Goal: Task Accomplishment & Management: Use online tool/utility

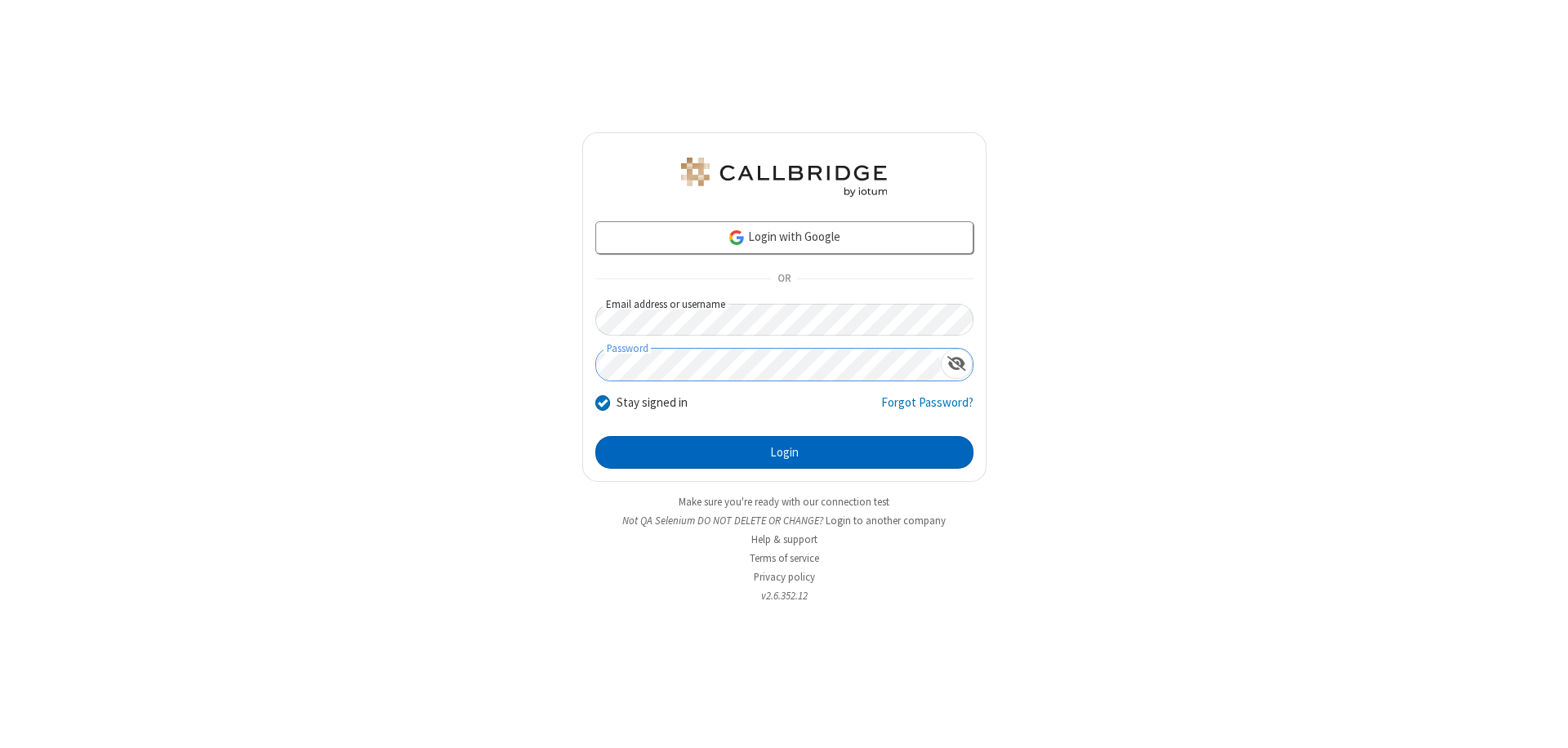
click at [784, 452] on button "Login" at bounding box center [784, 452] width 378 height 32
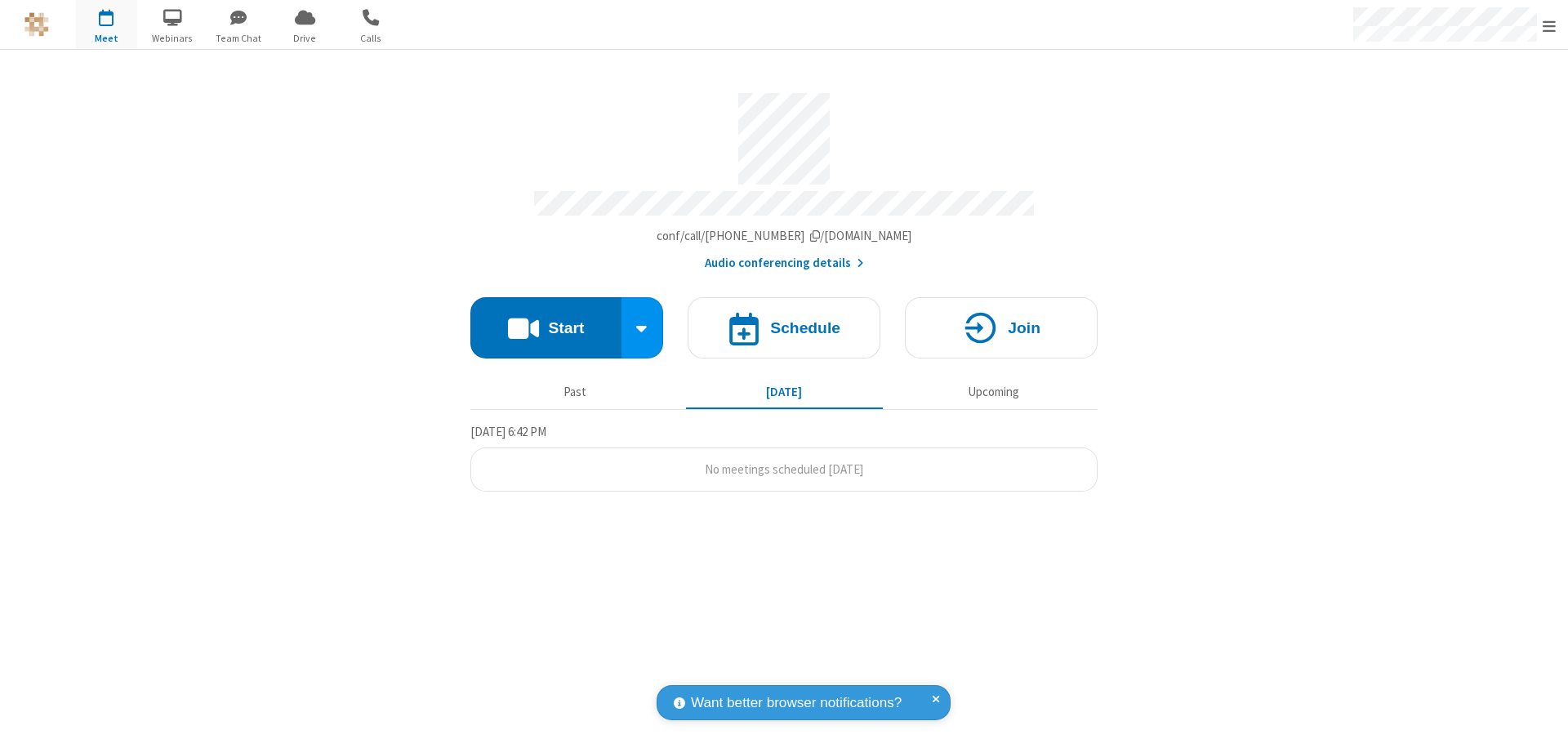
click at [546, 320] on button "Start" at bounding box center [546, 327] width 151 height 62
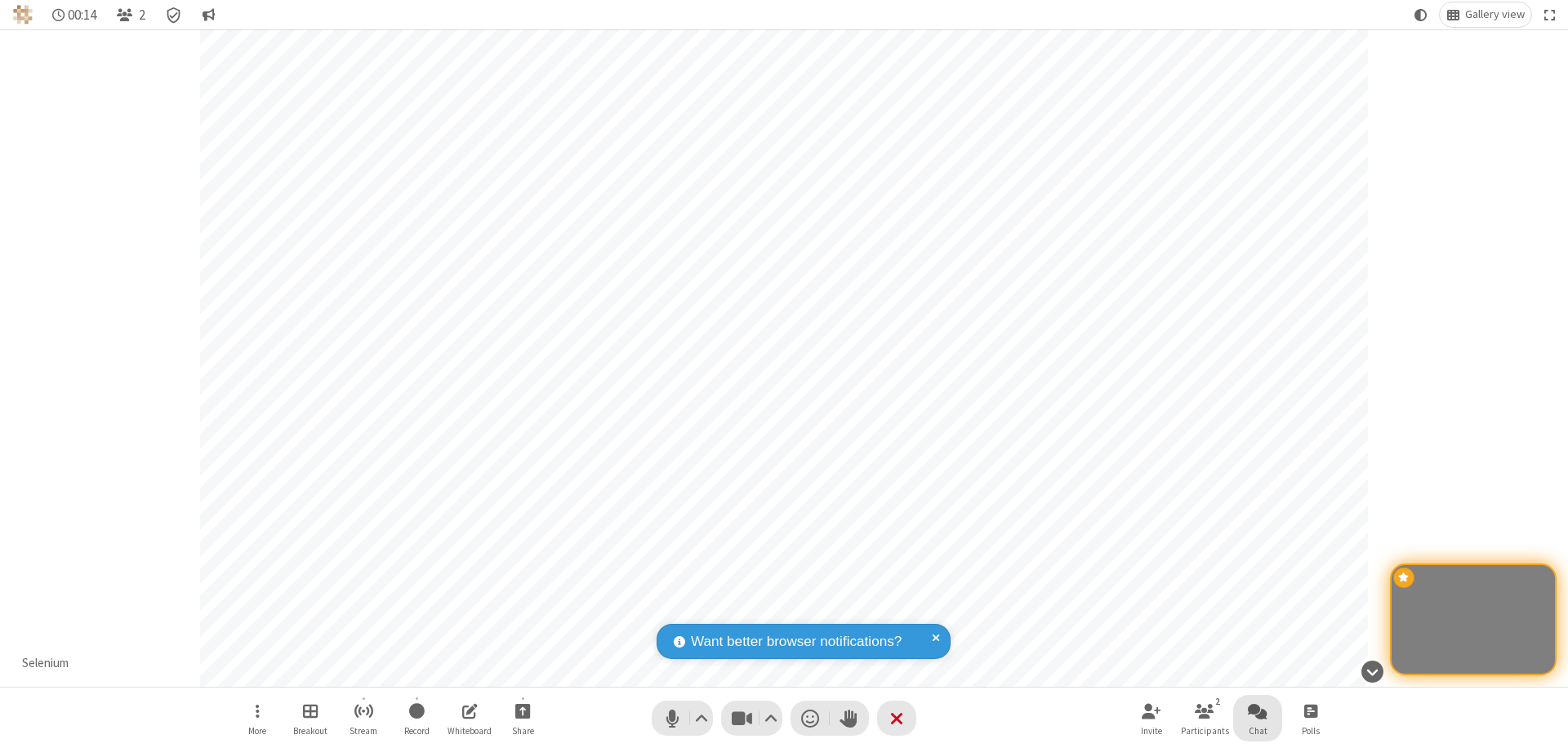
click at [1258, 711] on span "Open chat" at bounding box center [1258, 711] width 20 height 21
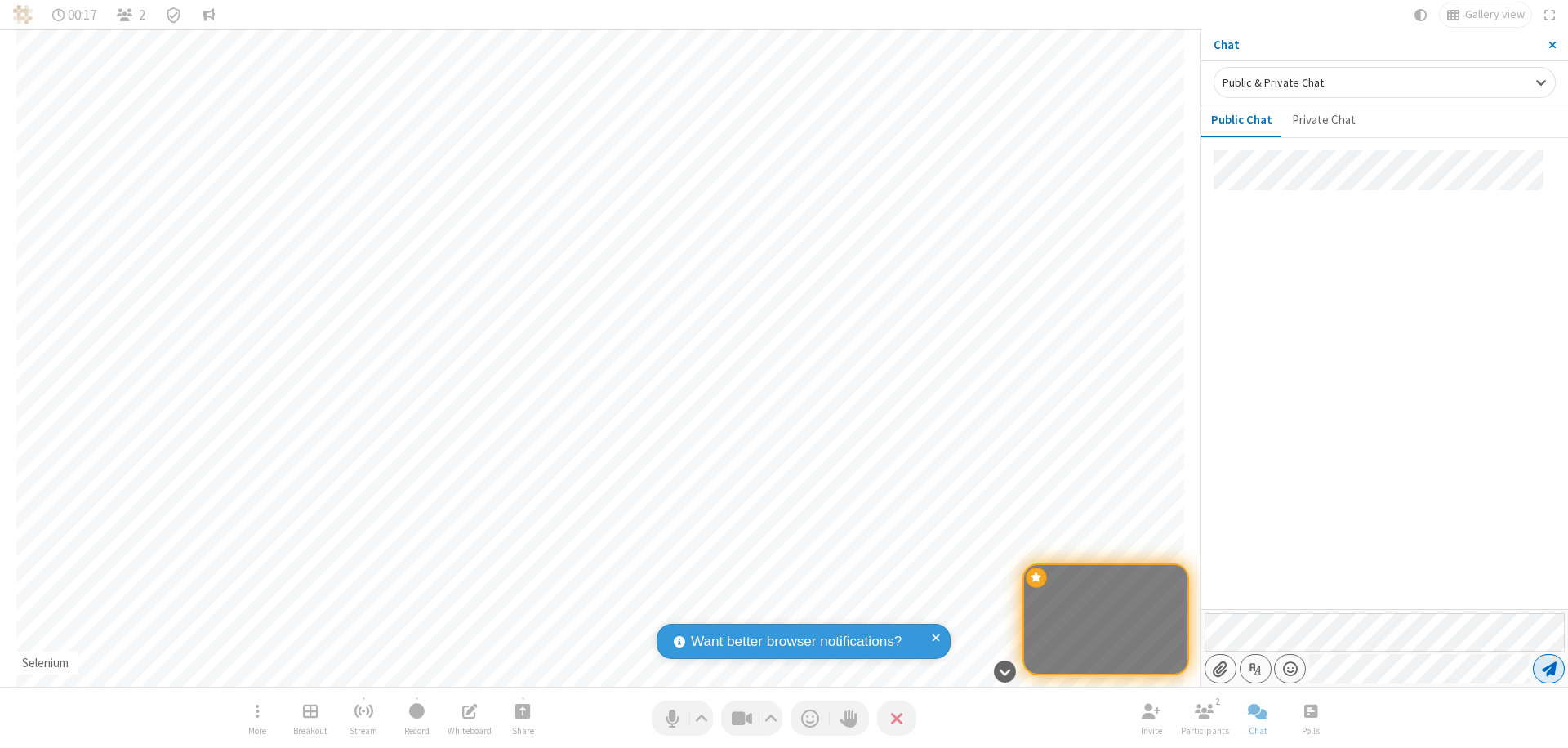
click at [1548, 669] on span "Send message" at bounding box center [1548, 669] width 15 height 17
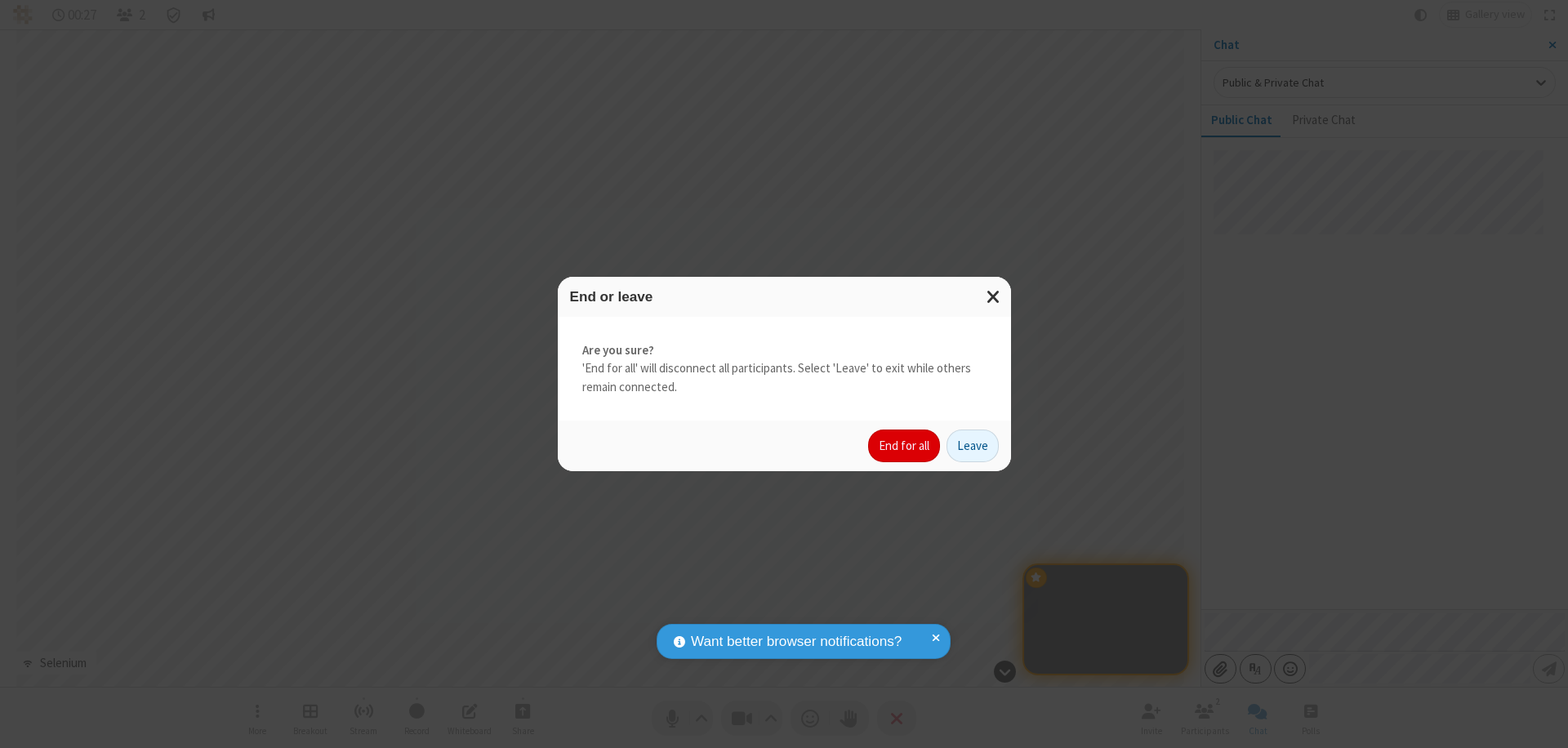
click at [905, 446] on button "End for all" at bounding box center [904, 445] width 72 height 32
